Goal: Task Accomplishment & Management: Use online tool/utility

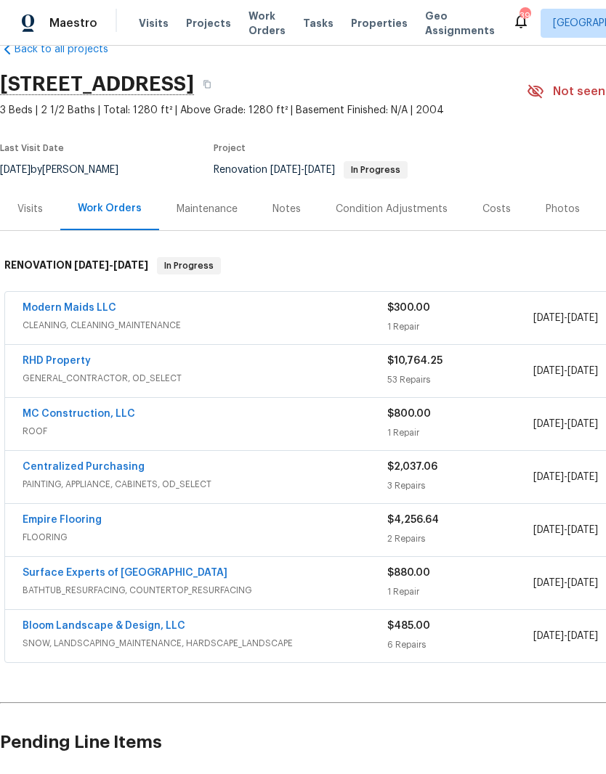
scroll to position [34, 0]
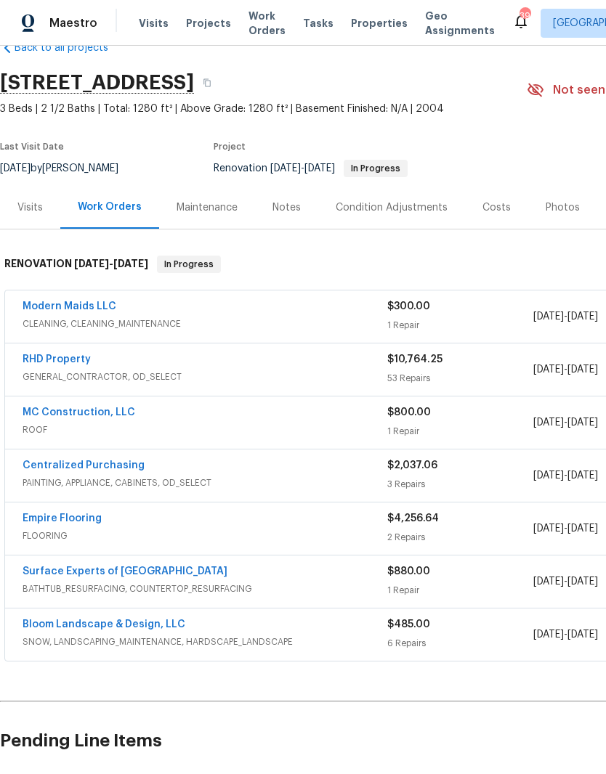
click at [489, 434] on div "1 Repair" at bounding box center [460, 431] width 146 height 15
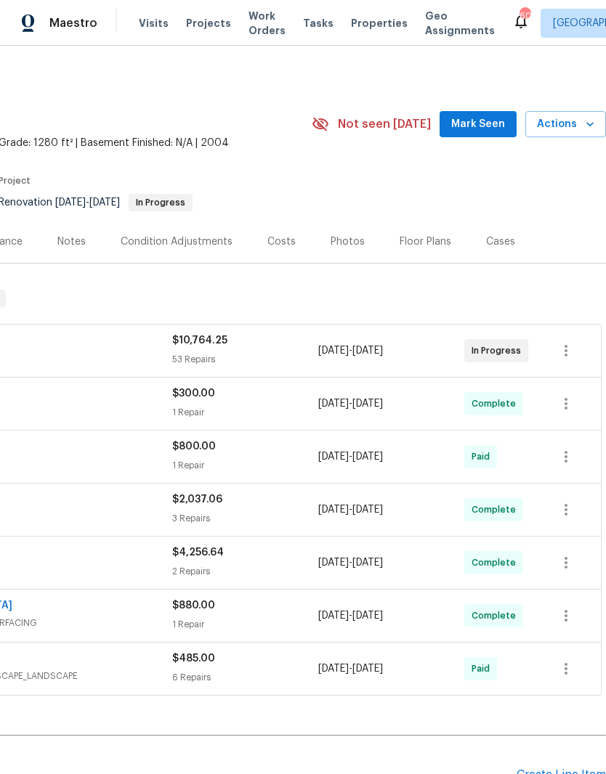
scroll to position [0, 215]
click at [339, 237] on div "Photos" at bounding box center [348, 242] width 34 height 15
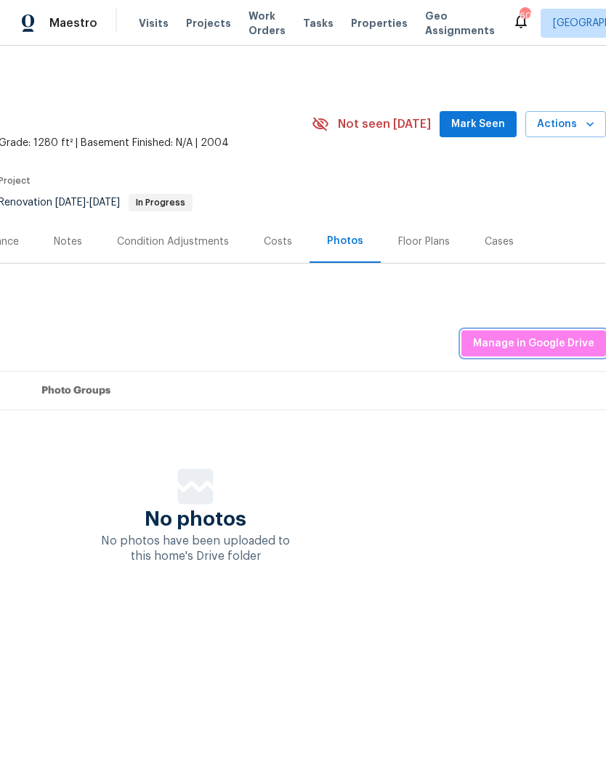
click at [545, 341] on span "Manage in Google Drive" at bounding box center [533, 344] width 121 height 18
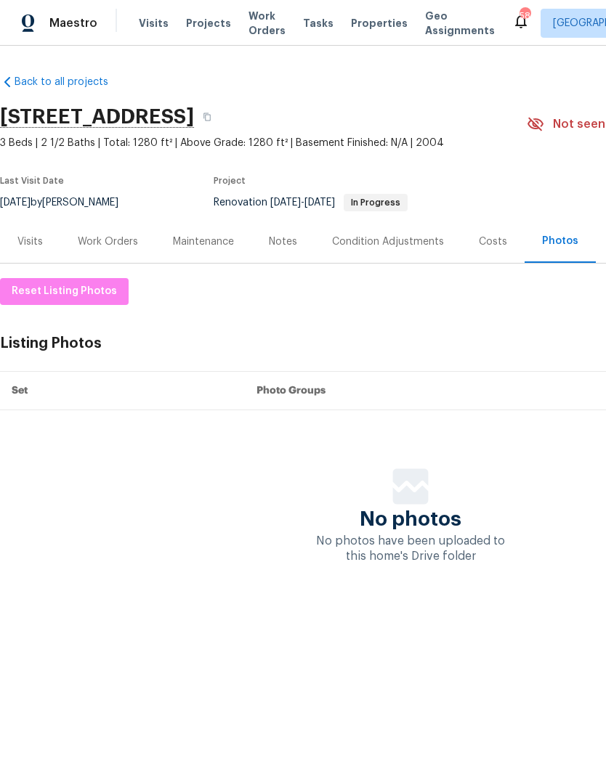
click at [102, 246] on div "Work Orders" at bounding box center [108, 242] width 60 height 15
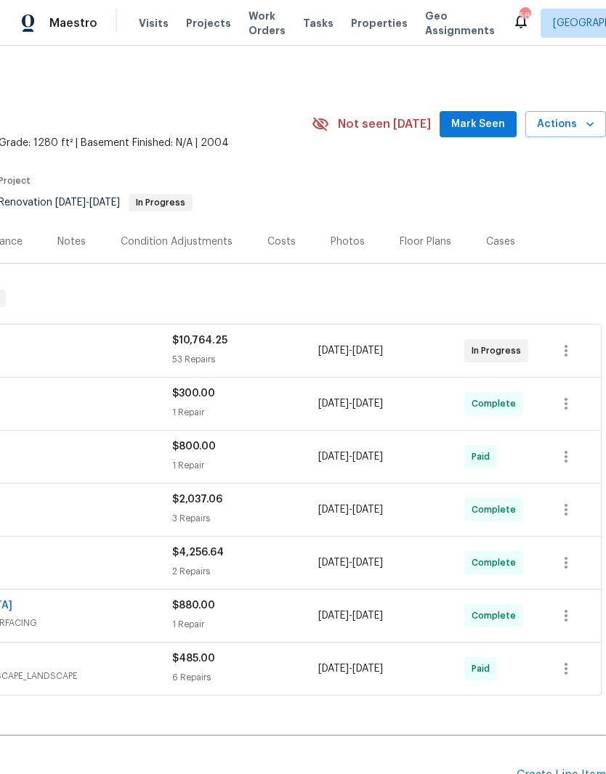
scroll to position [0, 215]
click at [578, 121] on span "Actions" at bounding box center [565, 124] width 57 height 18
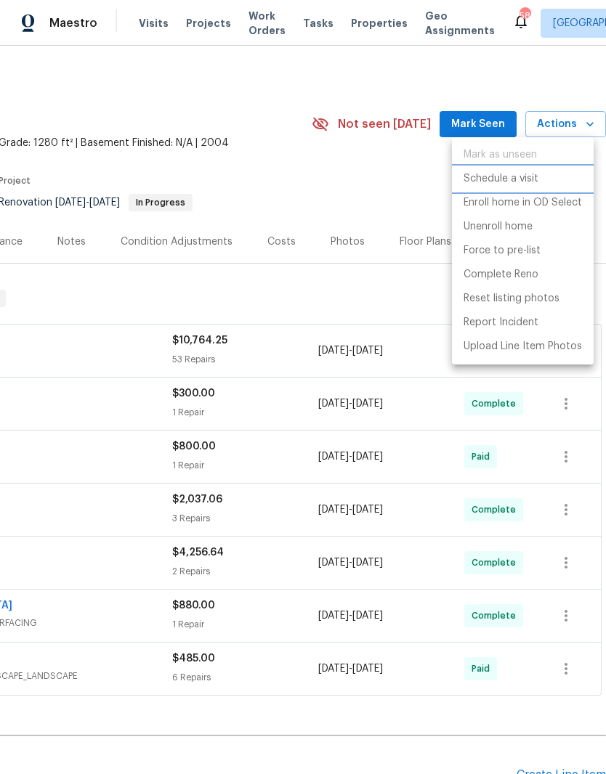
click at [522, 181] on p "Schedule a visit" at bounding box center [500, 178] width 75 height 15
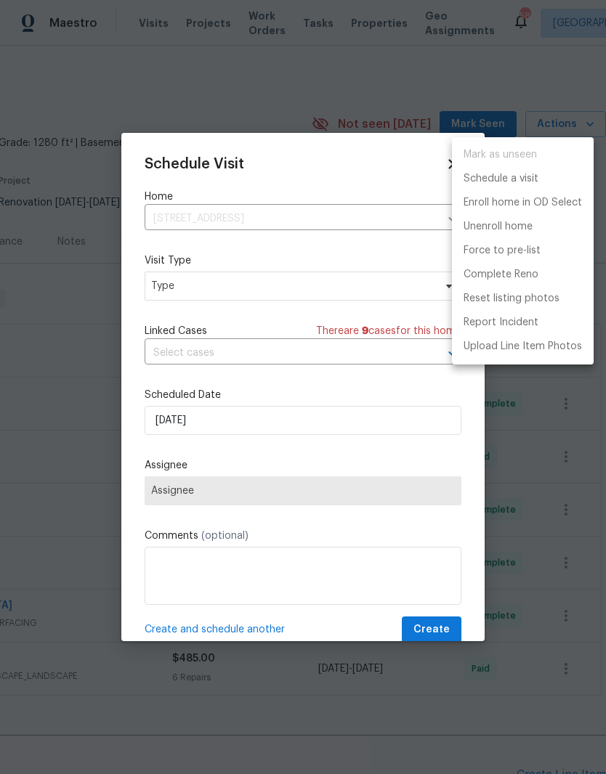
click at [163, 288] on div at bounding box center [303, 387] width 606 height 774
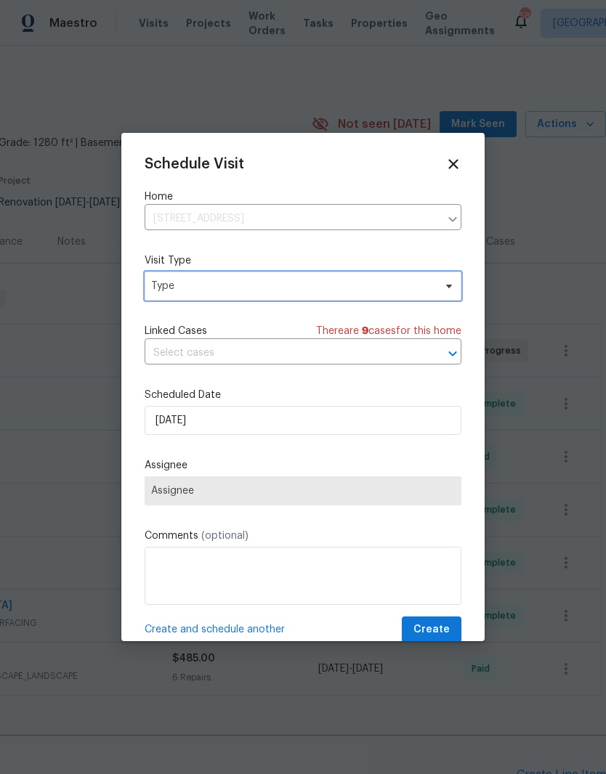
click at [186, 283] on span "Type" at bounding box center [292, 286] width 283 height 15
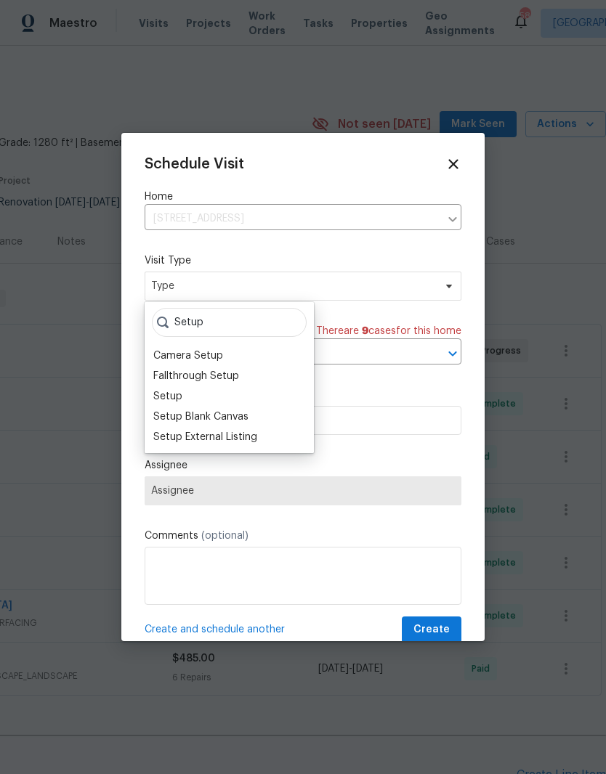
type input "Setup"
click at [166, 391] on div "Setup" at bounding box center [167, 396] width 29 height 15
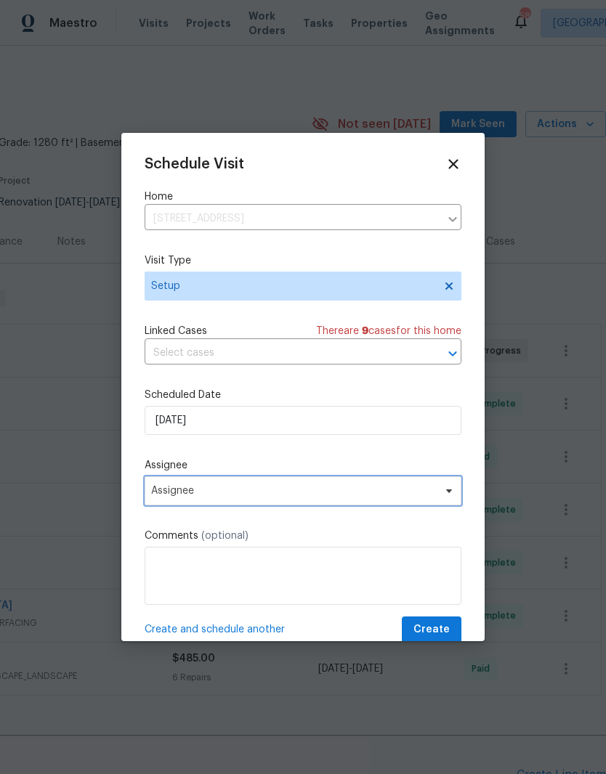
click at [169, 501] on span "Assignee" at bounding box center [303, 491] width 317 height 29
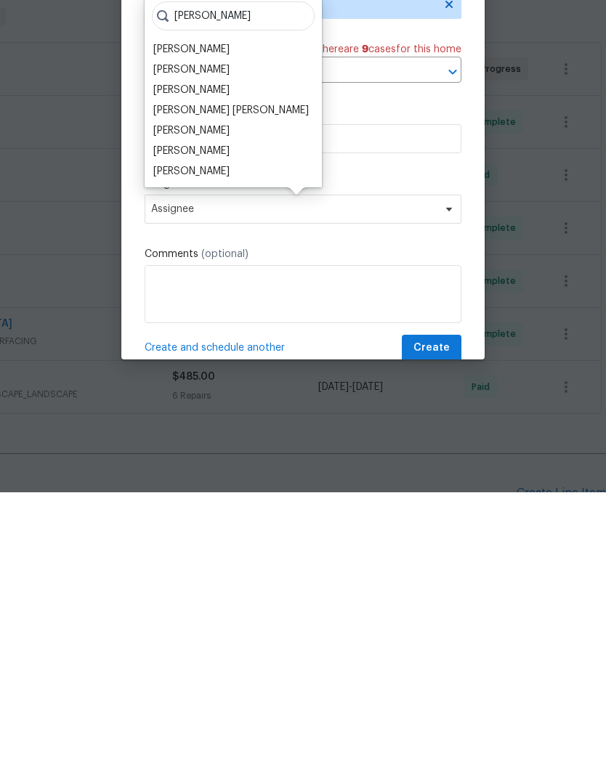
type input "Joseph"
click at [182, 446] on div "[PERSON_NAME]" at bounding box center [191, 453] width 76 height 15
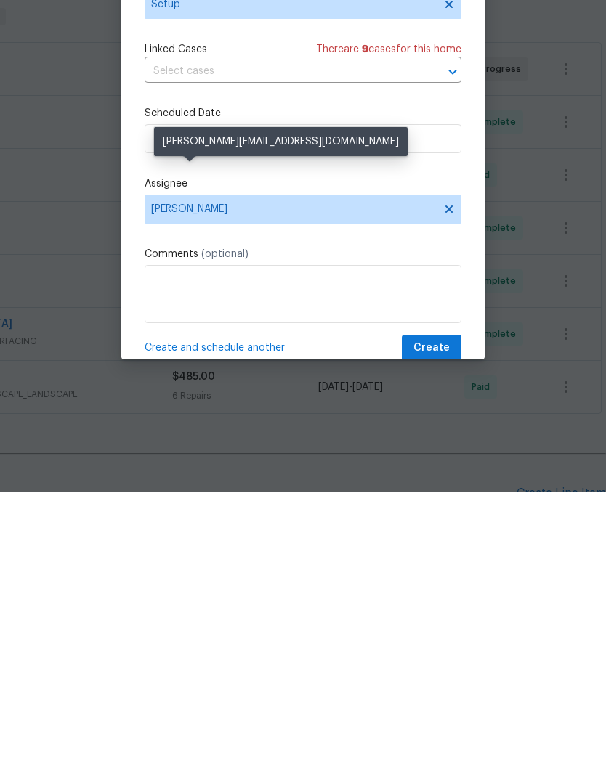
scroll to position [60, 0]
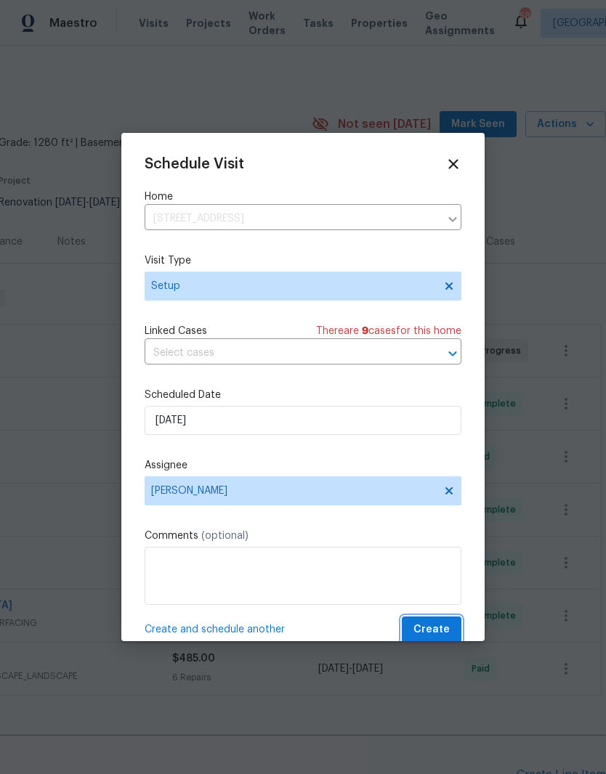
click at [445, 631] on span "Create" at bounding box center [431, 630] width 36 height 18
